Goal: Information Seeking & Learning: Learn about a topic

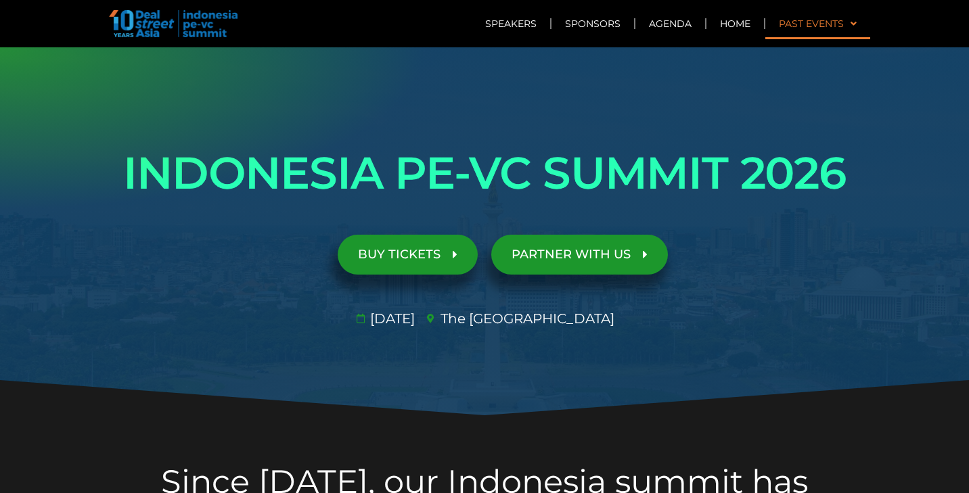
click at [857, 28] on link "Past Events" at bounding box center [817, 23] width 105 height 31
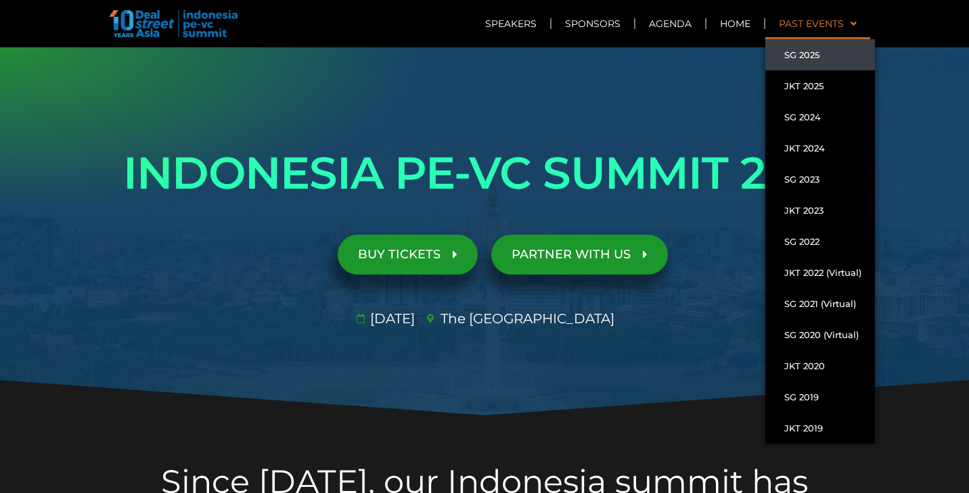
click at [808, 55] on link "SG 2025" at bounding box center [820, 54] width 110 height 31
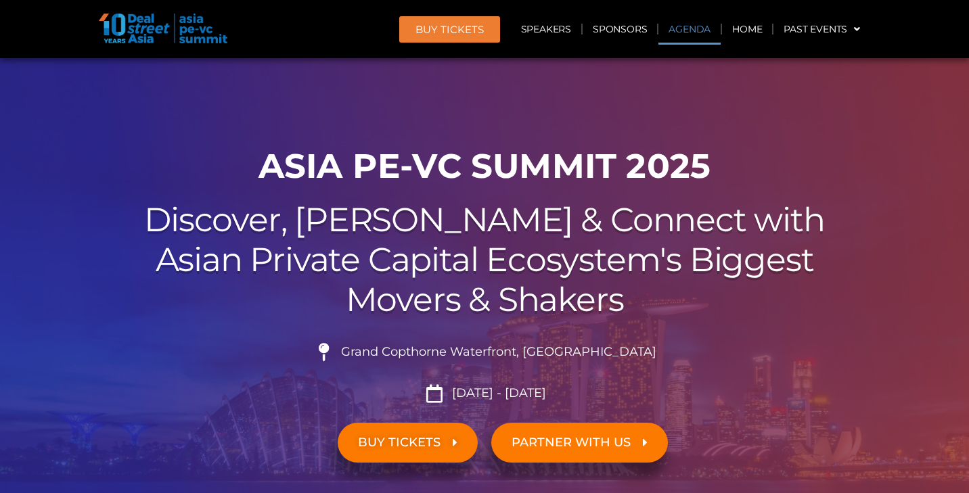
click at [704, 28] on link "Agenda" at bounding box center [689, 29] width 62 height 31
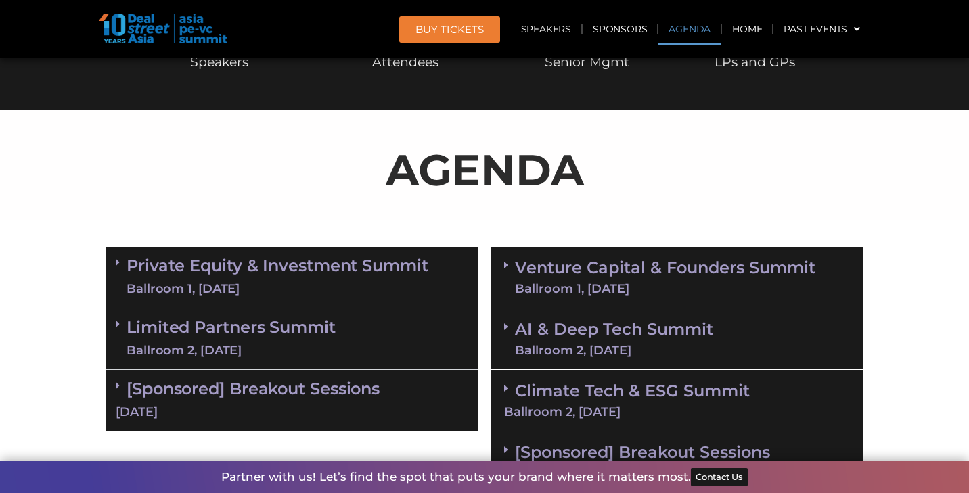
scroll to position [718, 0]
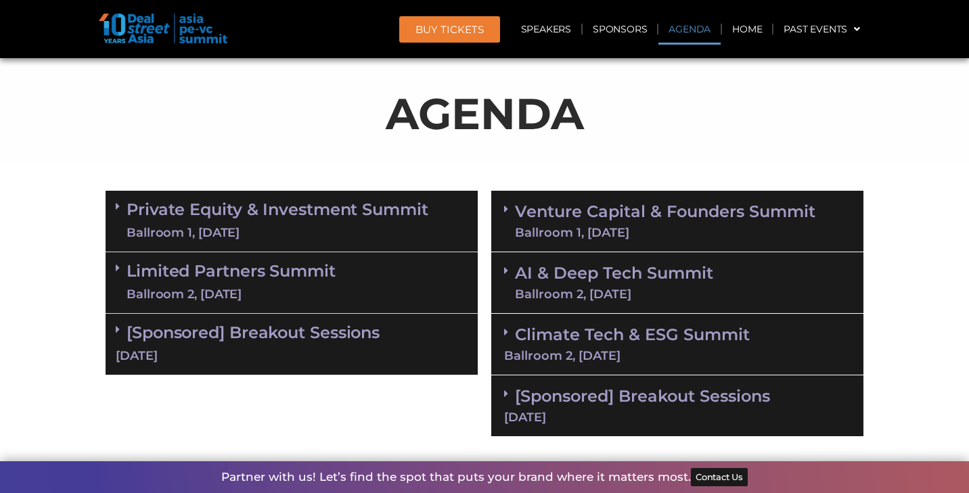
click at [342, 225] on div "Ballroom 1, 10 Sept" at bounding box center [278, 233] width 302 height 17
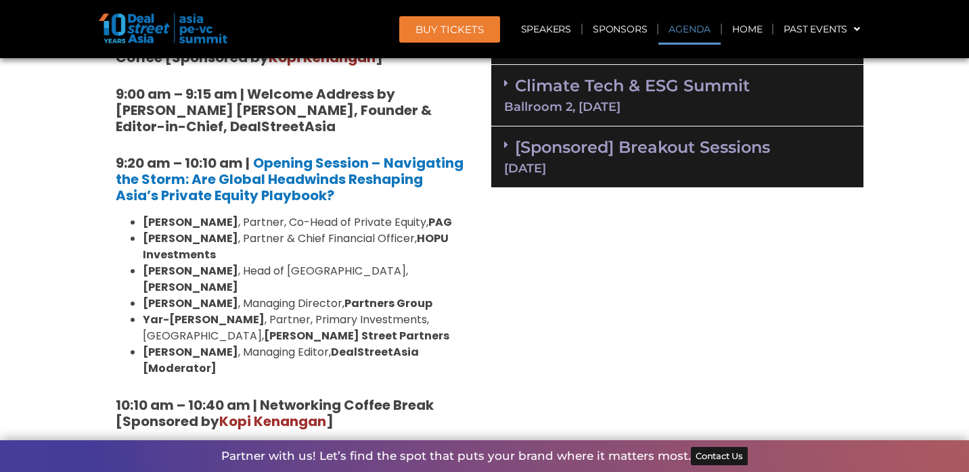
scroll to position [2222, 0]
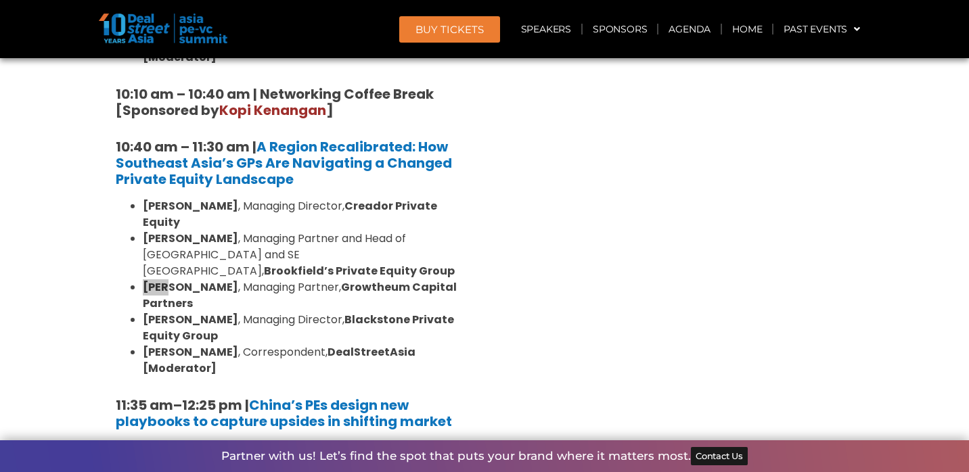
scroll to position [1862, 0]
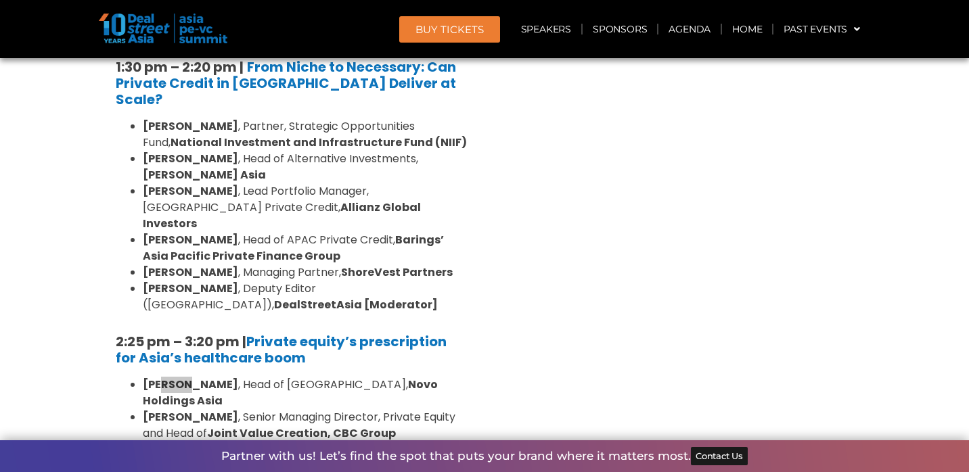
click at [806, 0] on header "BUY Tickets Speakers Sponsors Agenda Home Past Events SG 2025 JKT 2025 SG 2024 …" at bounding box center [484, 29] width 969 height 58
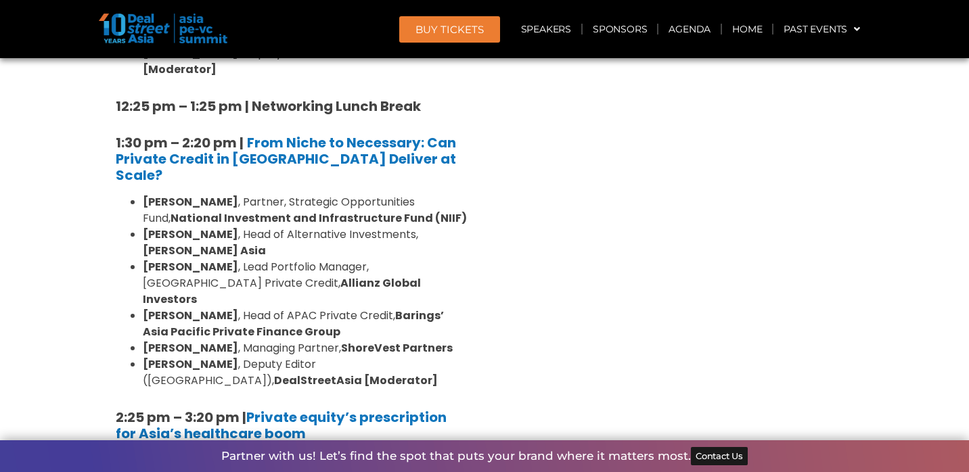
scroll to position [1799, 0]
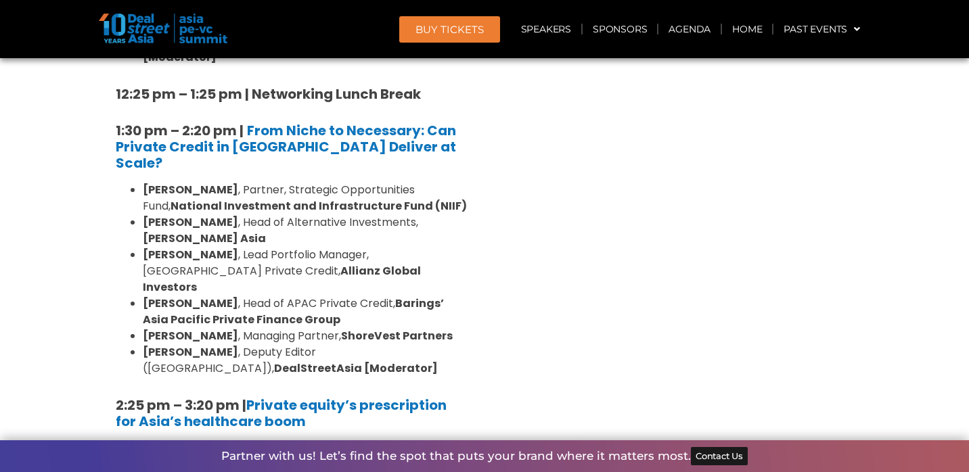
drag, startPoint x: 144, startPoint y: 304, endPoint x: 220, endPoint y: 305, distance: 75.8
click at [220, 440] on li "Dr Amit Kakar , Head of Asia, Novo Holdings Asia" at bounding box center [305, 456] width 325 height 32
copy strong "Dr Amit Kakar"
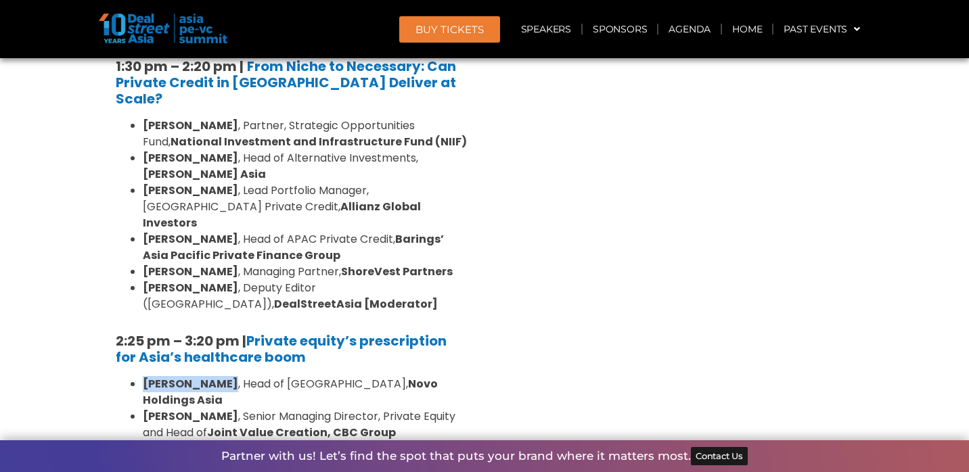
scroll to position [1864, 0]
drag, startPoint x: 144, startPoint y: 251, endPoint x: 189, endPoint y: 254, distance: 45.4
click at [189, 408] on strong "Billy Cho" at bounding box center [190, 416] width 95 height 16
copy strong "Billy Cho"
